Goal: Task Accomplishment & Management: Manage account settings

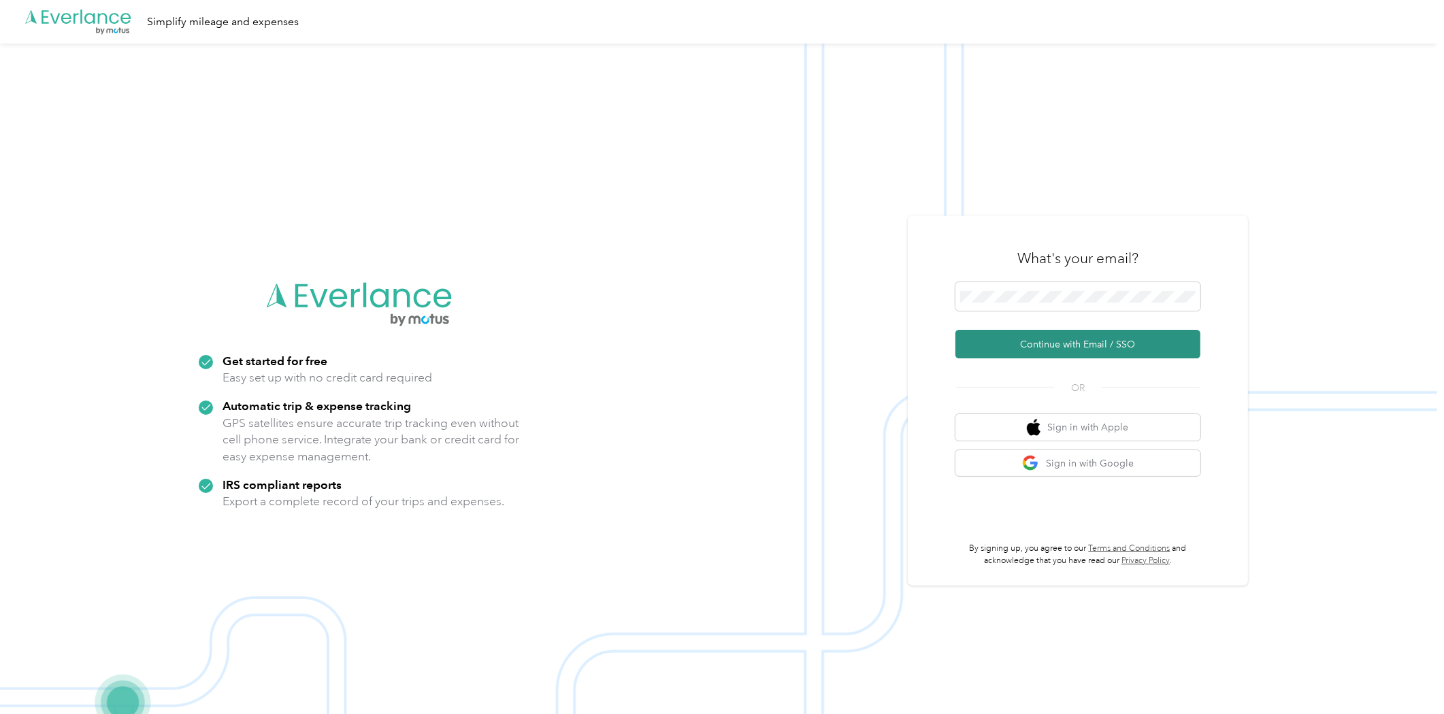
click at [1087, 345] on button "Continue with Email / SSO" at bounding box center [1077, 344] width 245 height 29
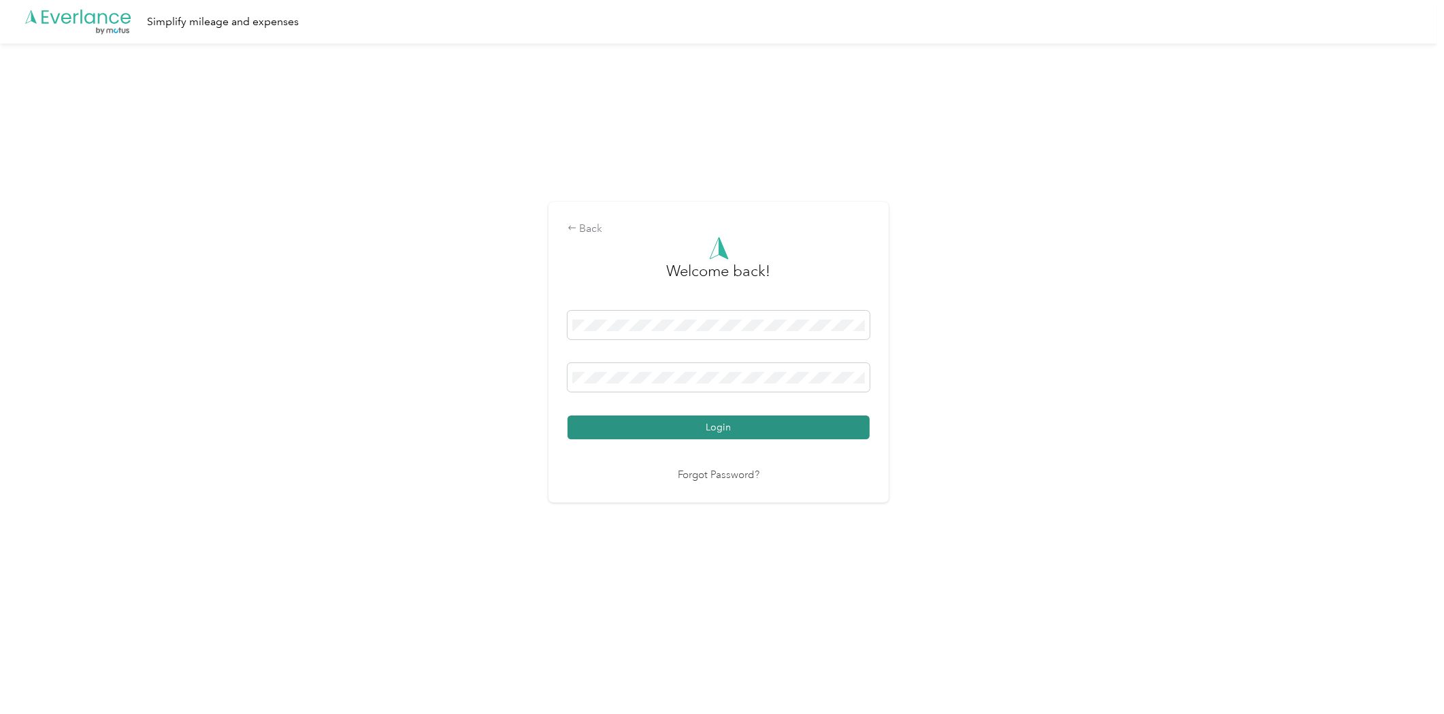
click at [716, 423] on button "Login" at bounding box center [718, 428] width 302 height 24
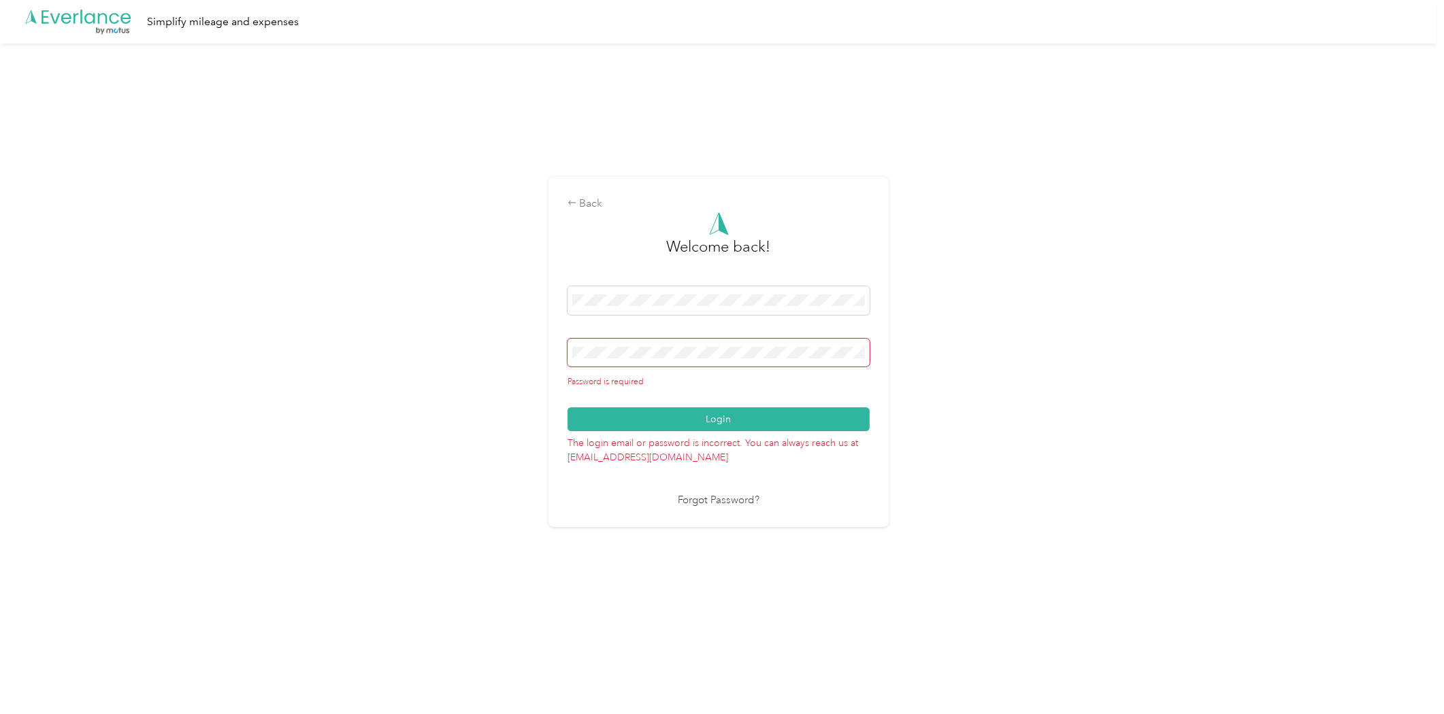
click at [1291, 500] on div "Back Welcome back! Password is required Login The login email or password is in…" at bounding box center [718, 358] width 1437 height 629
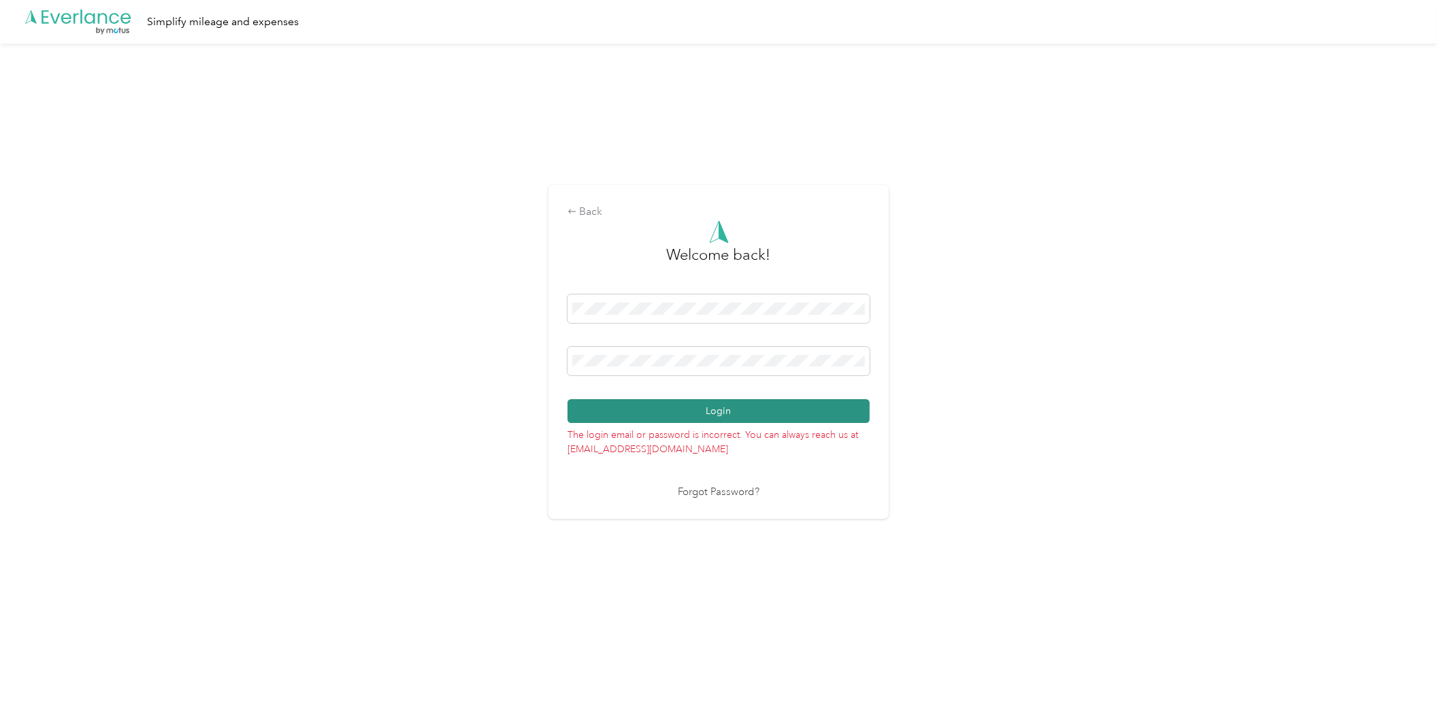
click at [679, 413] on button "Login" at bounding box center [718, 411] width 302 height 24
